Goal: Communication & Community: Answer question/provide support

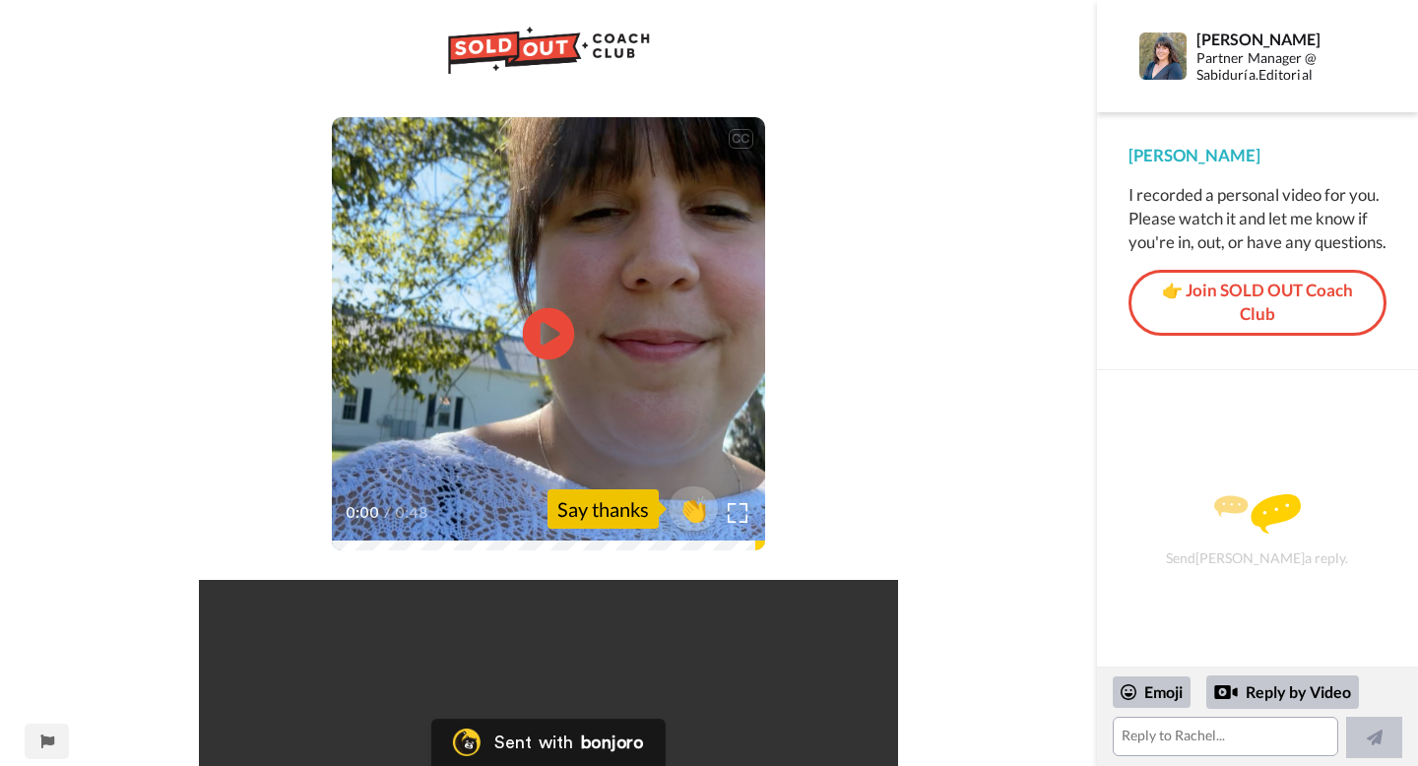
click at [555, 333] on icon "Play/Pause" at bounding box center [549, 335] width 52 height 94
click at [1170, 741] on textarea at bounding box center [1226, 736] width 227 height 39
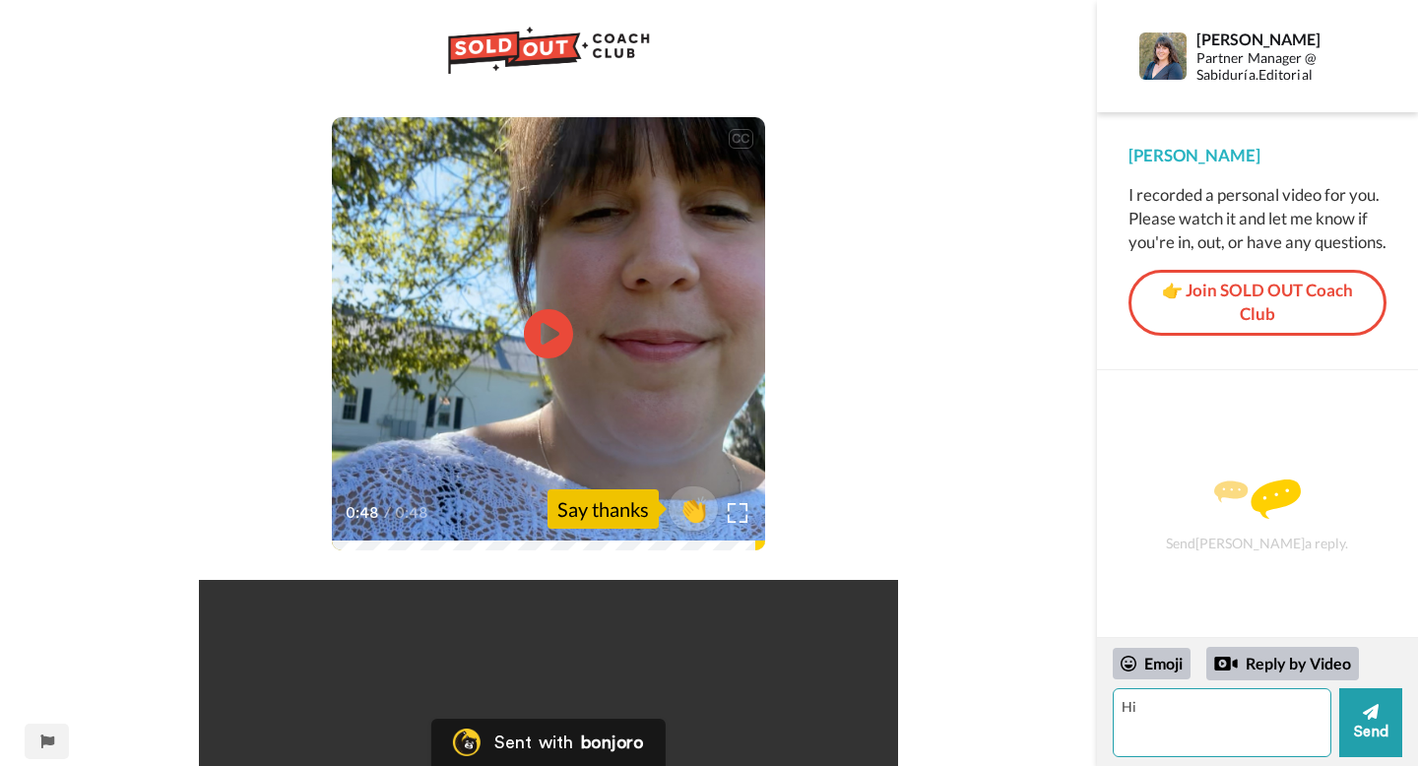
type textarea "H"
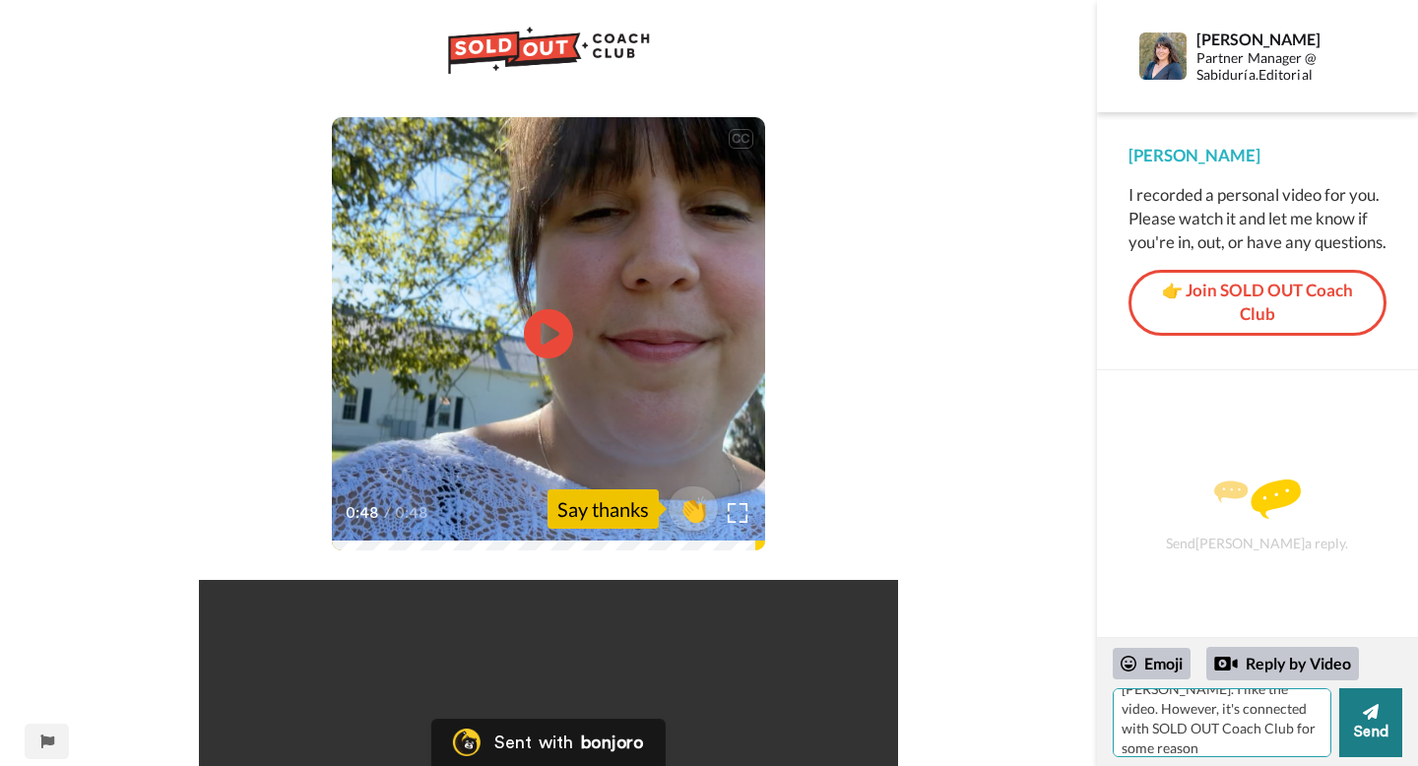
type textarea "[PERSON_NAME]. I like the video. However, it's connected with SOLD OUT Coach Cl…"
click at [1354, 725] on button "Send" at bounding box center [1370, 722] width 63 height 69
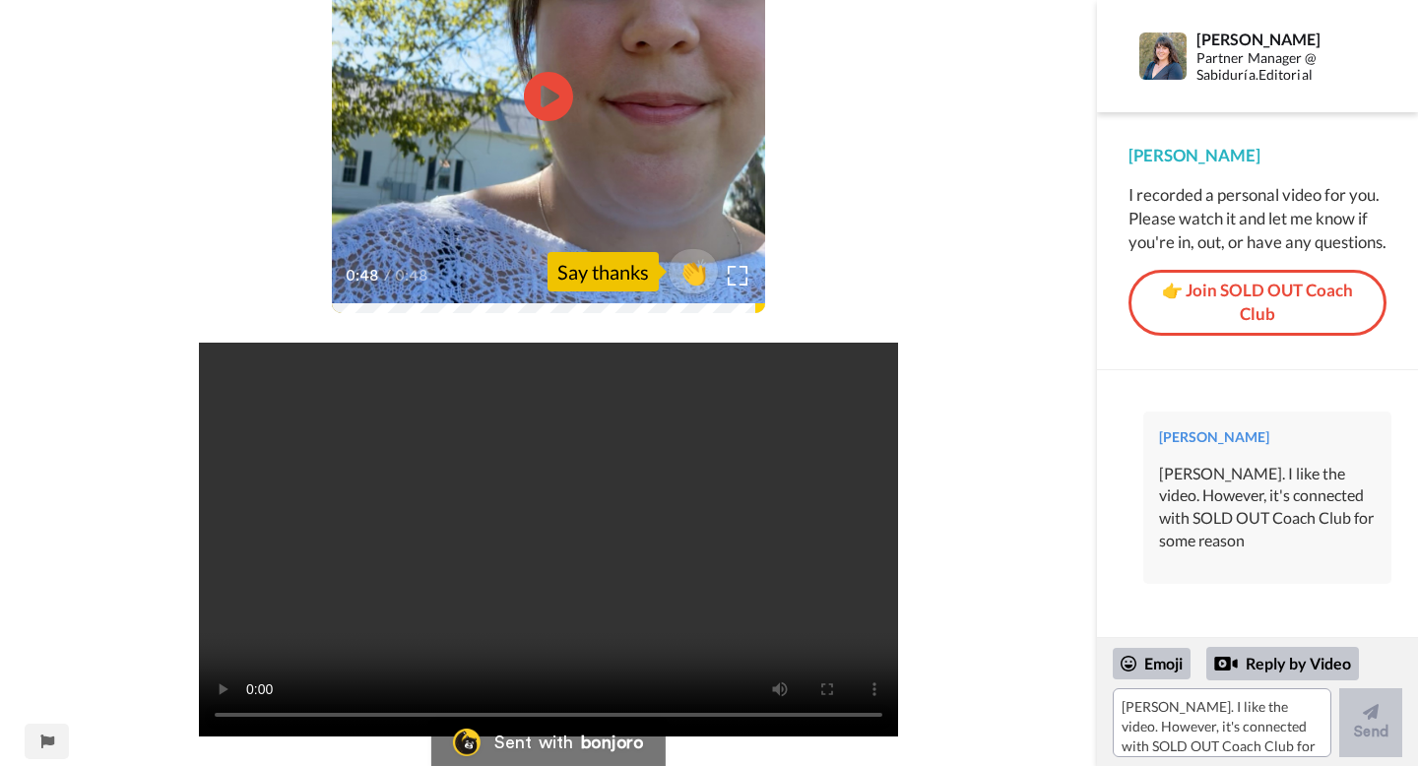
scroll to position [0, 0]
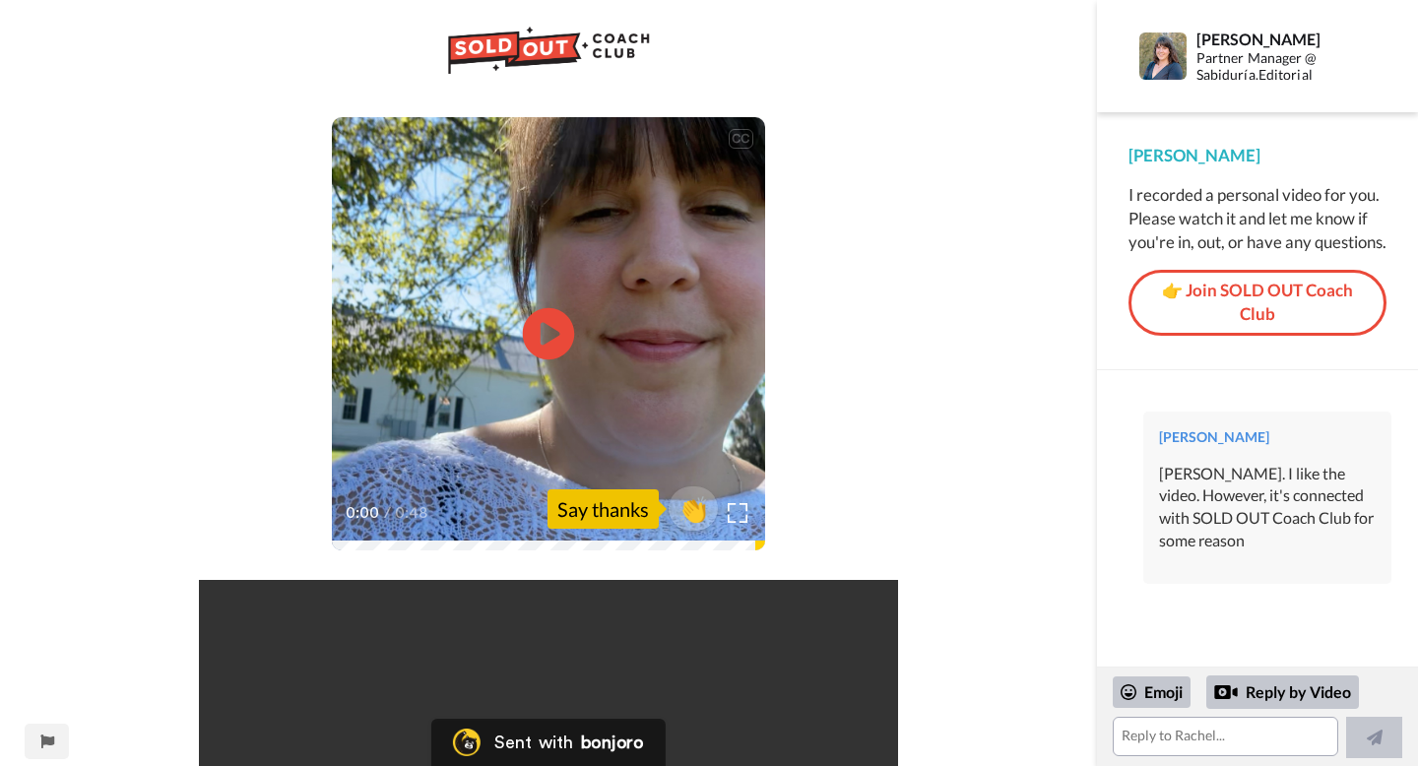
click at [550, 341] on icon "Play/Pause" at bounding box center [549, 335] width 52 height 94
click at [518, 360] on video at bounding box center [548, 333] width 433 height 433
click at [516, 361] on video at bounding box center [548, 333] width 433 height 433
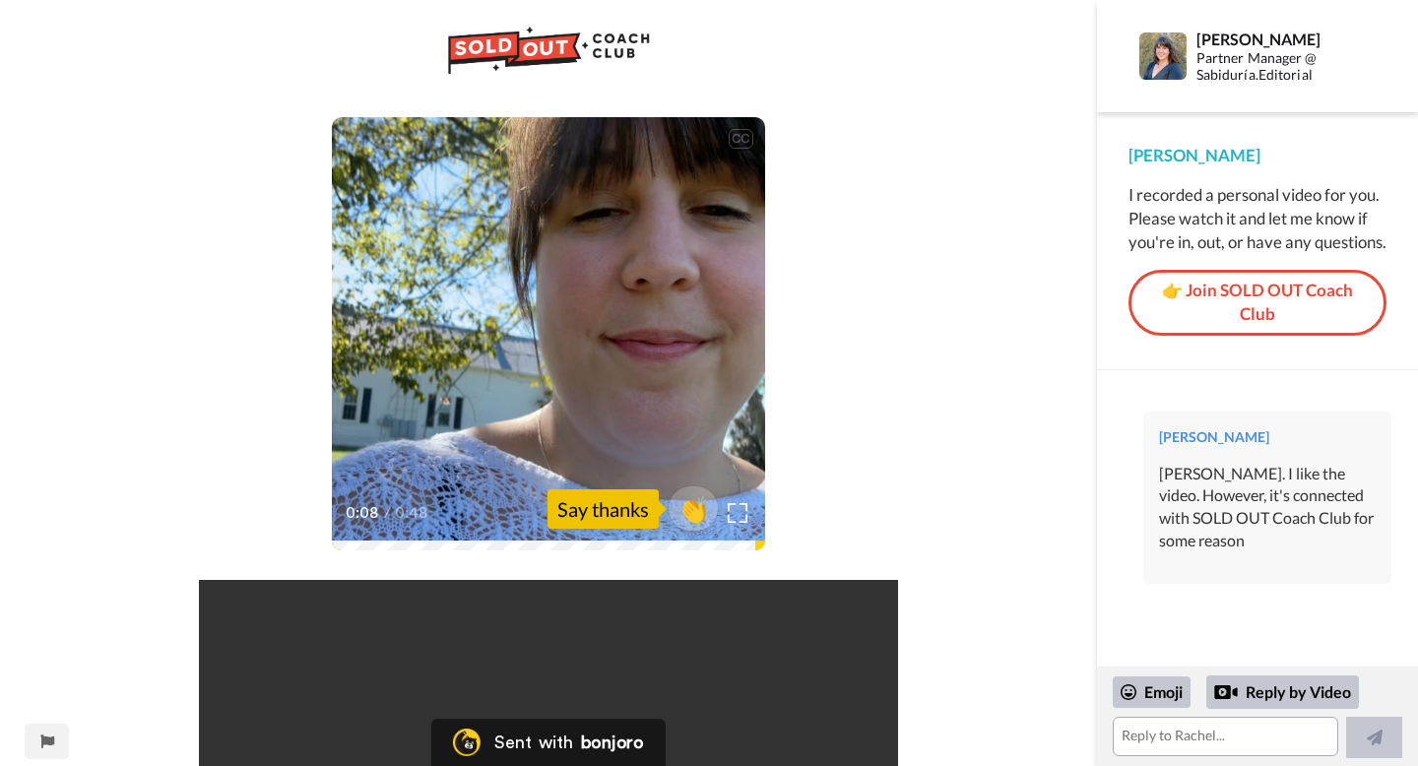
click at [512, 406] on video at bounding box center [548, 333] width 433 height 433
click at [522, 384] on video at bounding box center [548, 333] width 433 height 433
click at [503, 375] on video at bounding box center [548, 333] width 433 height 433
click at [518, 454] on span "The first one is almost finished and ready for distribution, which is the Relig…" at bounding box center [548, 475] width 423 height 43
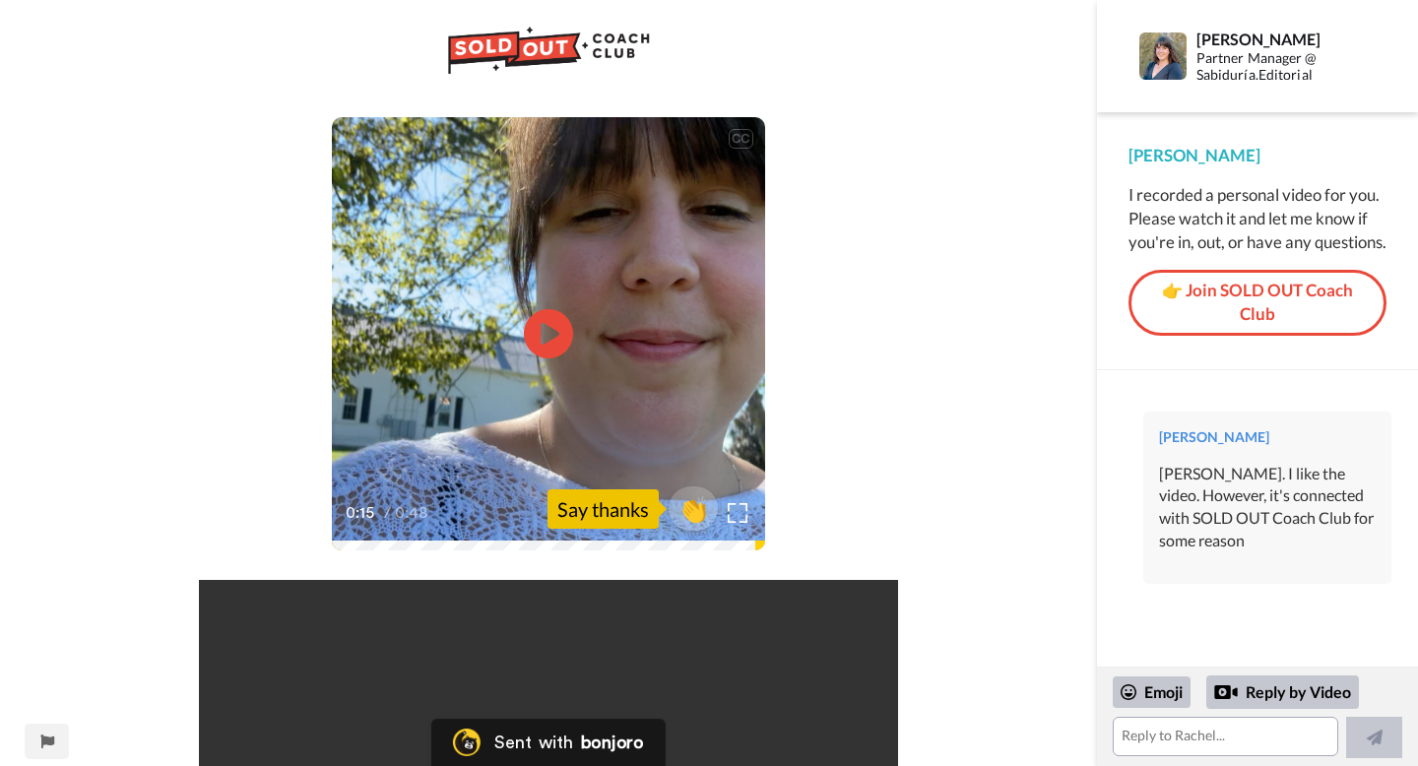
click at [518, 454] on span "The first one is almost finished and ready for distribution, which is the Relig…" at bounding box center [548, 475] width 423 height 43
click at [487, 541] on div "0:19 / 0:48" at bounding box center [548, 519] width 433 height 41
click at [488, 550] on div "CC Play/Pause It's been so sweet to see how [DEMOGRAPHIC_DATA] has brought us a…" at bounding box center [548, 514] width 1097 height 979
click at [531, 403] on video at bounding box center [548, 333] width 433 height 433
click at [530, 403] on video at bounding box center [548, 333] width 433 height 433
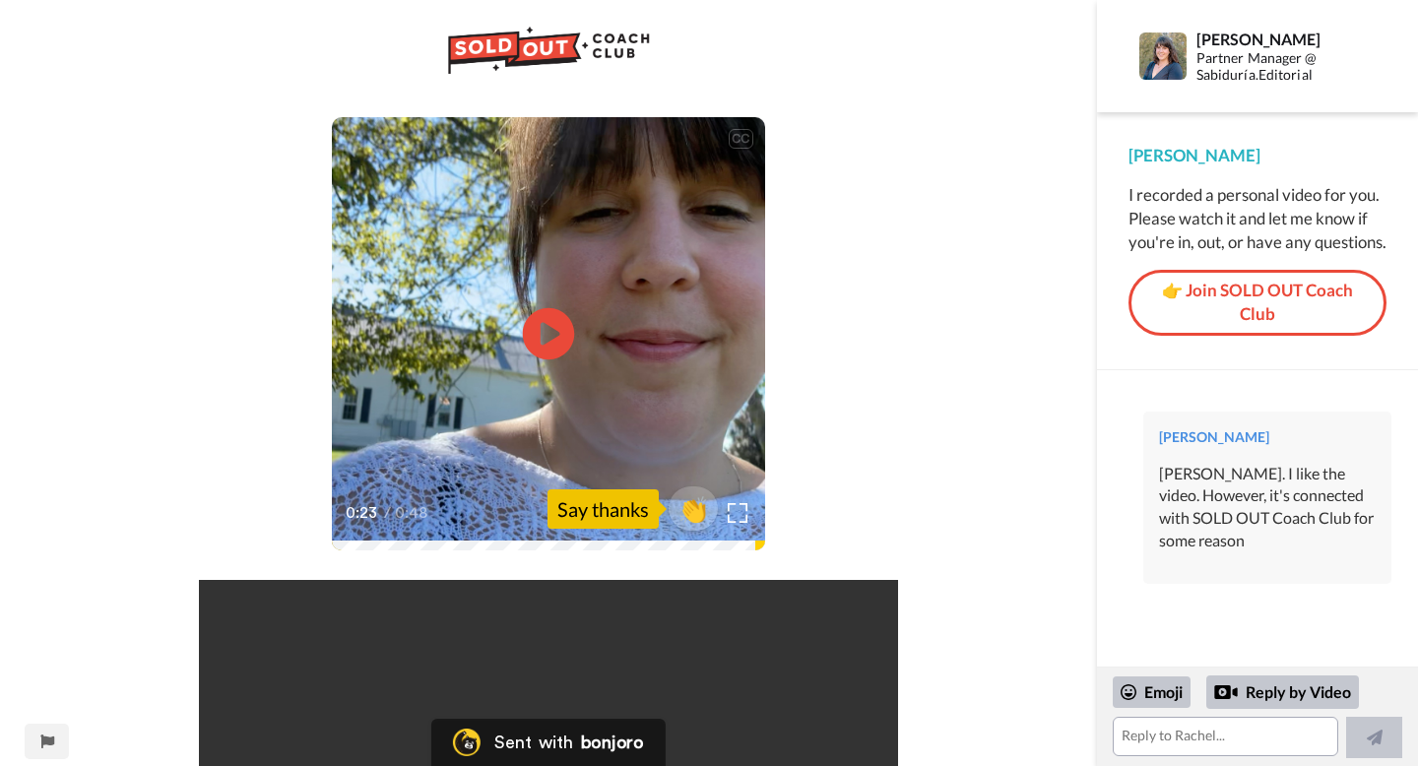
click at [543, 361] on icon "Play/Pause" at bounding box center [549, 335] width 52 height 94
click at [561, 385] on video at bounding box center [548, 333] width 433 height 433
click at [553, 381] on video at bounding box center [548, 333] width 433 height 433
click at [554, 380] on video at bounding box center [548, 333] width 433 height 433
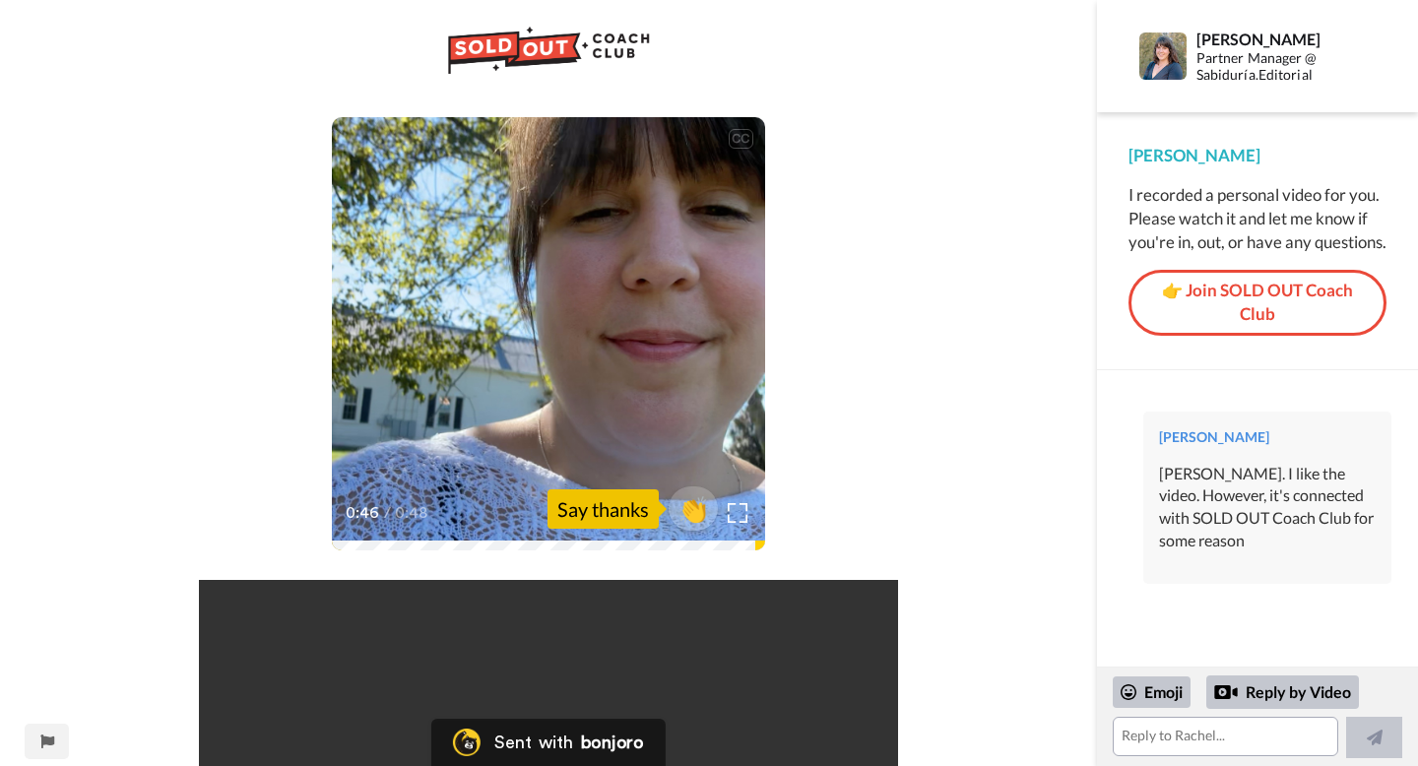
click at [554, 380] on video at bounding box center [548, 333] width 433 height 433
click at [544, 382] on video at bounding box center [548, 333] width 433 height 433
click at [594, 320] on video at bounding box center [548, 333] width 433 height 433
click at [586, 369] on video at bounding box center [548, 333] width 433 height 433
click at [606, 400] on video at bounding box center [548, 333] width 433 height 433
